Goal: Find specific page/section: Find specific page/section

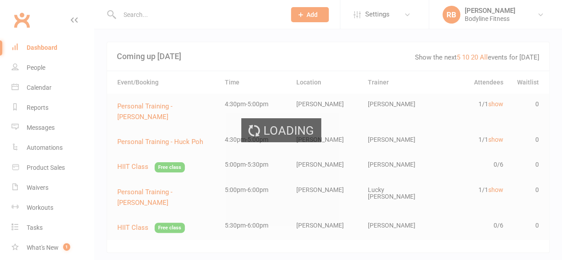
click at [48, 90] on div "Loading" at bounding box center [281, 130] width 562 height 260
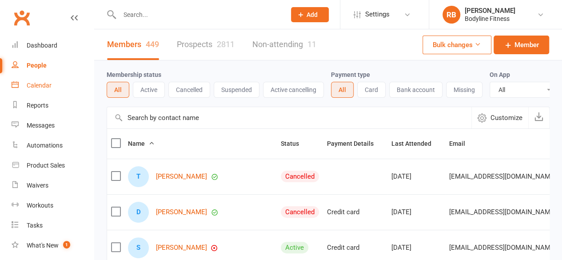
click at [48, 89] on div "Calendar" at bounding box center [39, 85] width 25 height 7
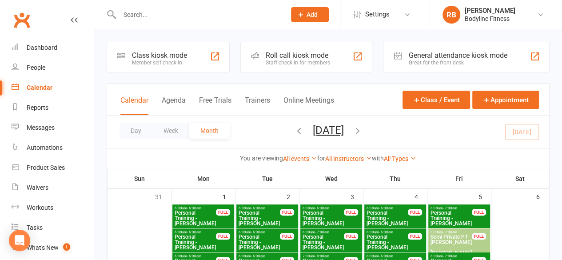
click at [349, 157] on link "All Instructors" at bounding box center [348, 158] width 47 height 7
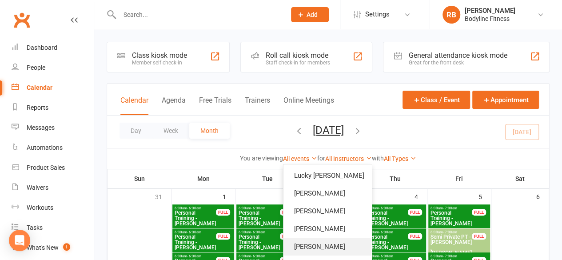
scroll to position [49, 0]
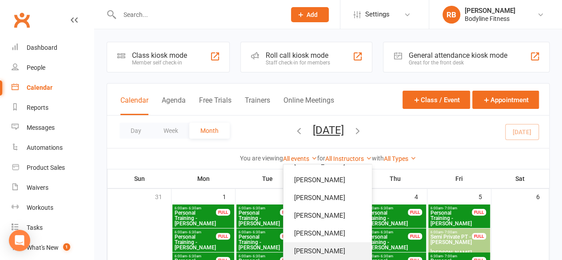
click at [302, 247] on link "[PERSON_NAME]" at bounding box center [328, 251] width 88 height 18
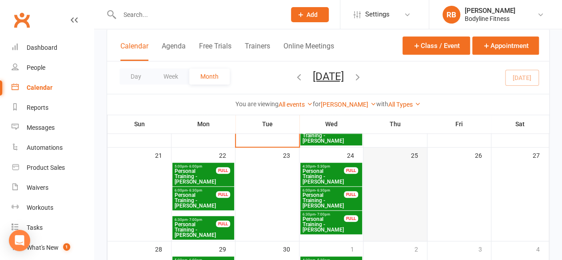
scroll to position [331, 0]
